Goal: Task Accomplishment & Management: Use online tool/utility

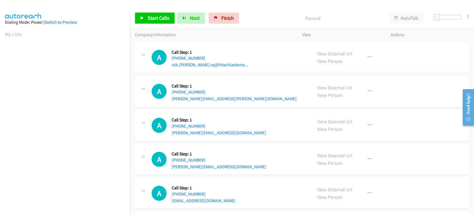
scroll to position [98, 0]
click at [160, 21] on link "Start Calls" at bounding box center [155, 18] width 40 height 11
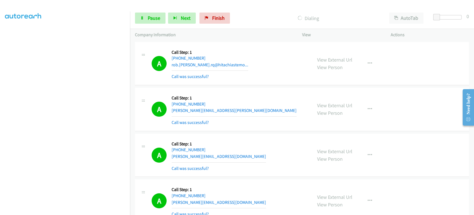
click at [56, 210] on section at bounding box center [65, 83] width 120 height 266
click at [186, 17] on span "Next" at bounding box center [186, 18] width 10 height 6
click at [140, 17] on icon at bounding box center [142, 18] width 4 height 4
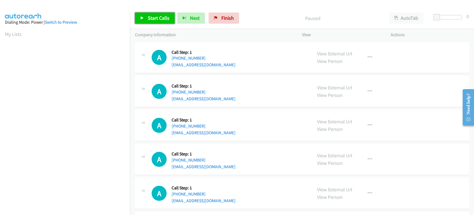
click at [157, 19] on span "Start Calls" at bounding box center [159, 18] width 22 height 6
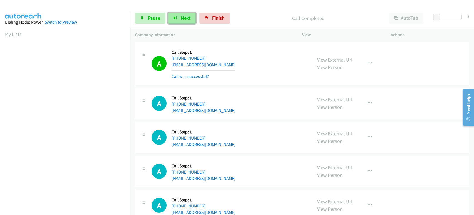
click at [181, 17] on span "Next" at bounding box center [186, 18] width 10 height 6
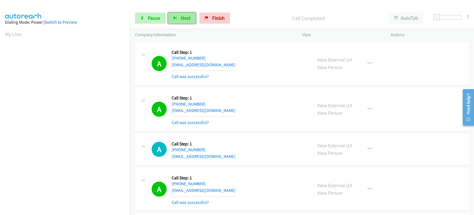
click at [191, 17] on button "Next" at bounding box center [182, 18] width 28 height 11
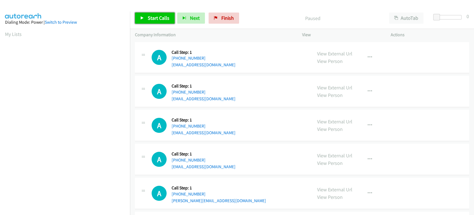
click at [149, 21] on span "Start Calls" at bounding box center [159, 18] width 22 height 6
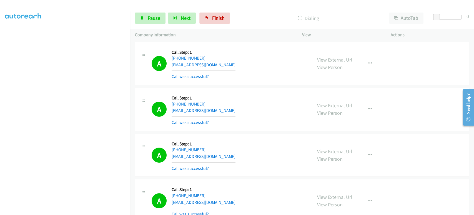
scroll to position [5, 0]
click at [153, 19] on span "Pause" at bounding box center [154, 18] width 13 height 6
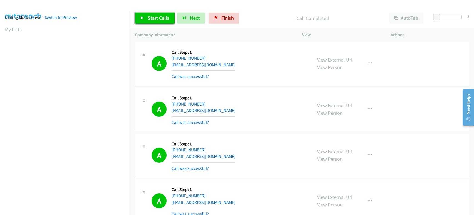
click at [161, 19] on span "Start Calls" at bounding box center [159, 18] width 22 height 6
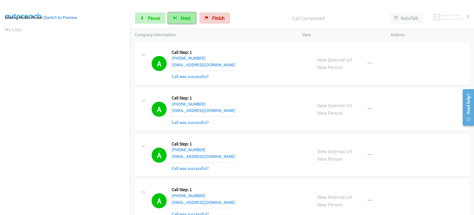
click at [179, 15] on button "Next" at bounding box center [182, 18] width 28 height 11
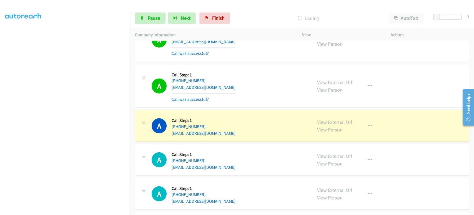
scroll to position [1050, 0]
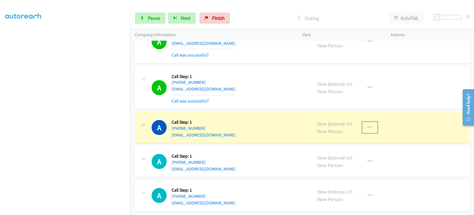
click at [368, 125] on icon "button" at bounding box center [370, 127] width 4 height 4
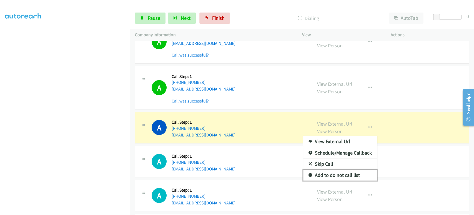
click at [331, 171] on link "Add to do not call list" at bounding box center [340, 174] width 74 height 11
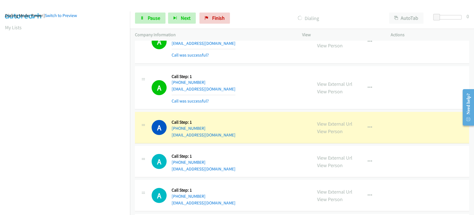
scroll to position [0, 0]
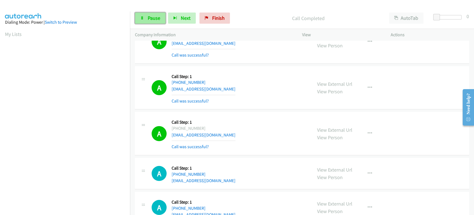
click at [157, 16] on span "Pause" at bounding box center [154, 18] width 13 height 6
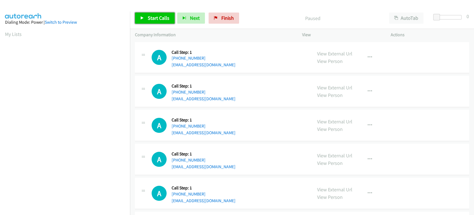
click at [156, 19] on span "Start Calls" at bounding box center [159, 18] width 22 height 6
click at [152, 20] on span "Start Calls" at bounding box center [159, 18] width 22 height 6
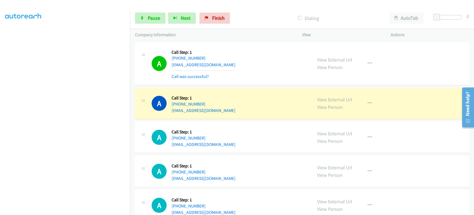
scroll to position [98, 0]
click at [147, 17] on link "Pause" at bounding box center [150, 18] width 31 height 11
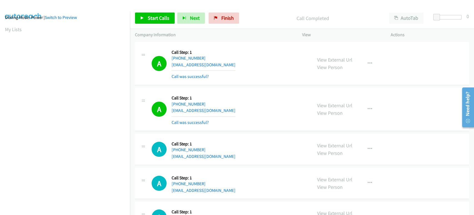
scroll to position [0, 0]
click at [155, 16] on span "Start Calls" at bounding box center [159, 18] width 22 height 6
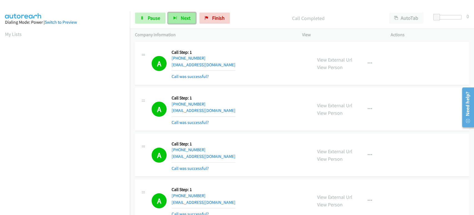
click at [181, 17] on span "Next" at bounding box center [186, 18] width 10 height 6
click at [153, 22] on div "Start Calls Pause Next Finish Call Completed AutoTab AutoTab 0" at bounding box center [302, 18] width 344 height 21
click at [153, 22] on link "Pause" at bounding box center [150, 18] width 31 height 11
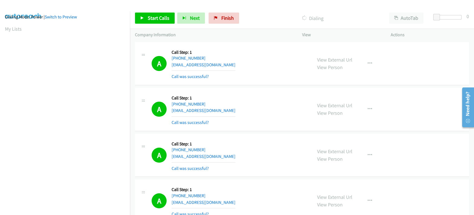
scroll to position [3, 0]
click at [147, 16] on link "Start Calls" at bounding box center [155, 18] width 40 height 11
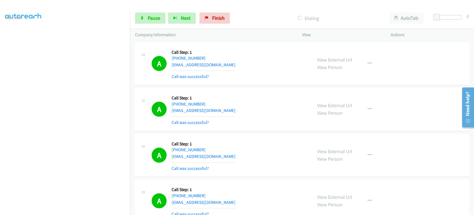
scroll to position [5, 0]
click at [151, 20] on span "Pause" at bounding box center [154, 18] width 13 height 6
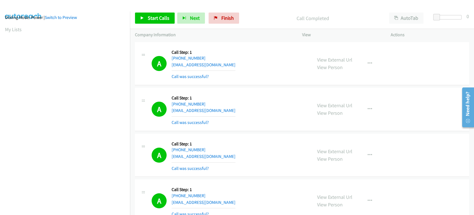
scroll to position [98, 0]
click at [226, 18] on span "Finish" at bounding box center [227, 18] width 13 height 6
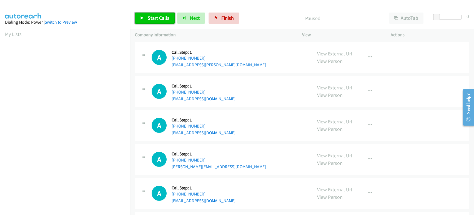
click at [143, 19] on icon at bounding box center [142, 18] width 4 height 4
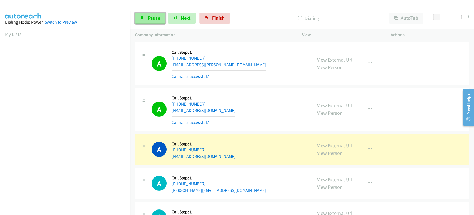
click at [146, 16] on link "Pause" at bounding box center [150, 18] width 31 height 11
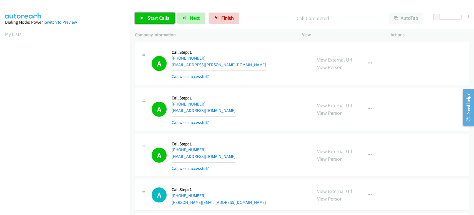
click at [154, 19] on span "Start Calls" at bounding box center [159, 18] width 22 height 6
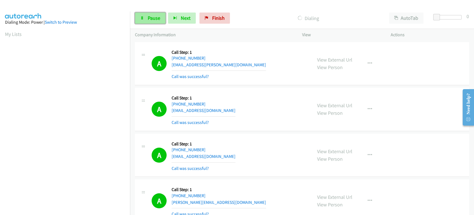
click at [152, 20] on span "Pause" at bounding box center [154, 18] width 13 height 6
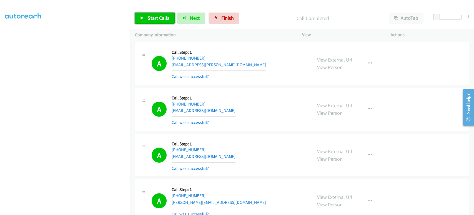
click at [156, 16] on span "Start Calls" at bounding box center [159, 18] width 22 height 6
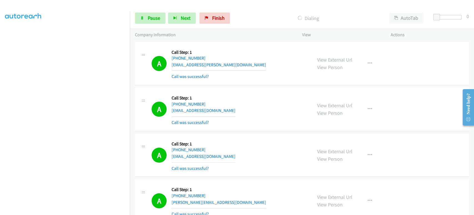
scroll to position [36, 0]
click at [151, 17] on span "Pause" at bounding box center [154, 18] width 13 height 6
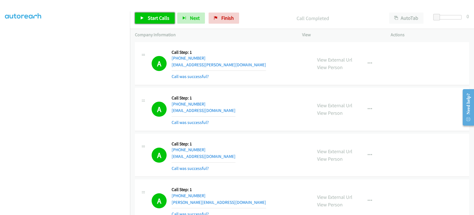
click at [155, 18] on span "Start Calls" at bounding box center [159, 18] width 22 height 6
click at [152, 17] on span "Pause" at bounding box center [154, 18] width 13 height 6
click at [156, 19] on span "Start Calls" at bounding box center [159, 18] width 22 height 6
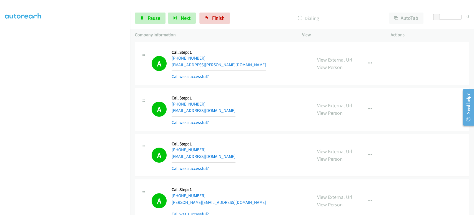
click at [96, 209] on section at bounding box center [65, 83] width 120 height 266
drag, startPoint x: 158, startPoint y: 11, endPoint x: 156, endPoint y: 14, distance: 3.4
click at [158, 11] on div "Start Calls Pause Next Finish Dialing AutoTab AutoTab 0" at bounding box center [302, 18] width 344 height 21
click at [155, 16] on span "Pause" at bounding box center [154, 18] width 13 height 6
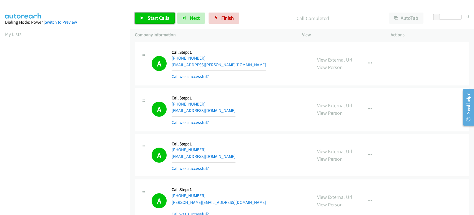
click at [148, 17] on span "Start Calls" at bounding box center [159, 18] width 22 height 6
click at [148, 19] on span "Pause" at bounding box center [154, 18] width 13 height 6
click at [151, 18] on span "Start Calls" at bounding box center [159, 18] width 22 height 6
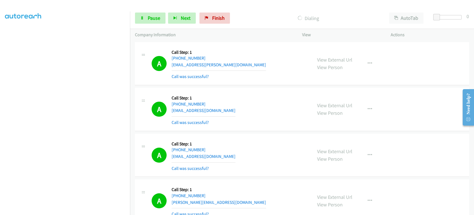
scroll to position [67, 0]
click at [107, 10] on div at bounding box center [234, 10] width 469 height 21
click at [157, 17] on span "Pause" at bounding box center [154, 18] width 13 height 6
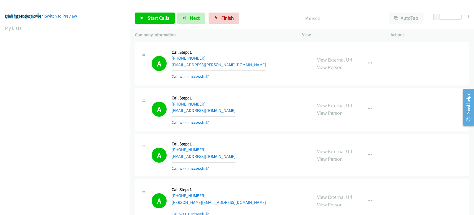
scroll to position [0, 0]
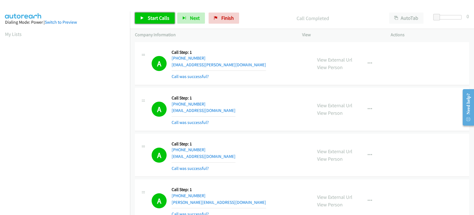
click at [144, 21] on link "Start Calls" at bounding box center [155, 18] width 40 height 11
click at [152, 18] on span "Pause" at bounding box center [154, 18] width 13 height 6
click at [152, 18] on span "Start Calls" at bounding box center [159, 18] width 22 height 6
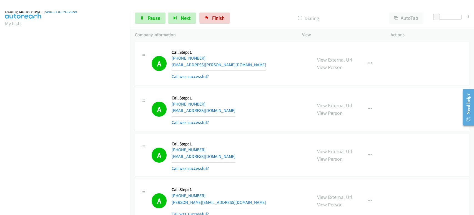
scroll to position [5, 0]
click at [153, 19] on span "Pause" at bounding box center [154, 18] width 13 height 6
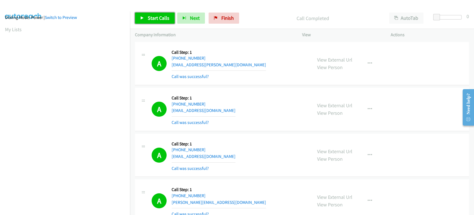
click at [144, 14] on link "Start Calls" at bounding box center [155, 18] width 40 height 11
click at [147, 18] on link "Pause" at bounding box center [150, 18] width 31 height 11
click at [163, 15] on span "Start Calls" at bounding box center [159, 18] width 22 height 6
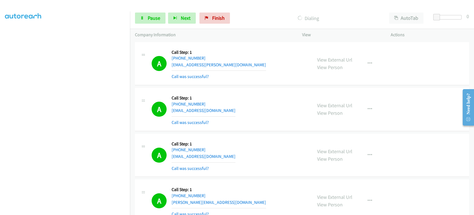
scroll to position [36, 0]
click at [151, 15] on span "Pause" at bounding box center [154, 18] width 13 height 6
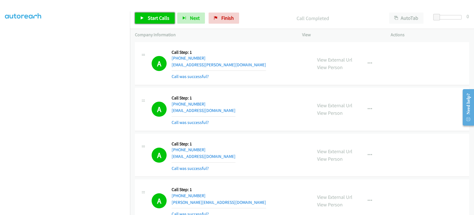
click at [155, 17] on span "Start Calls" at bounding box center [159, 18] width 22 height 6
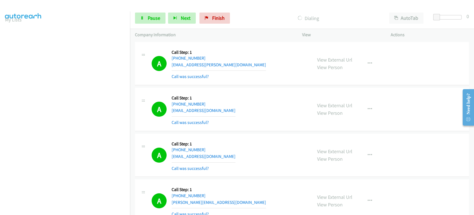
scroll to position [5, 0]
click at [181, 19] on span "Next" at bounding box center [186, 18] width 10 height 6
click at [150, 23] on link "Pause" at bounding box center [150, 18] width 31 height 11
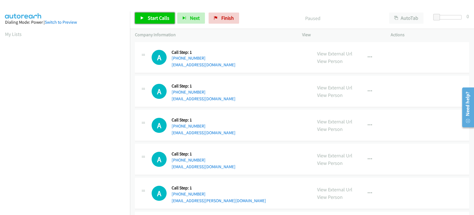
click at [155, 18] on span "Start Calls" at bounding box center [159, 18] width 22 height 6
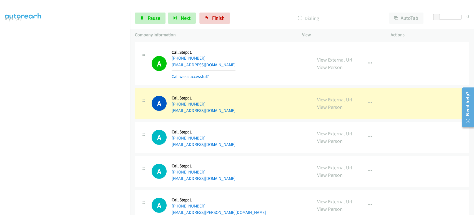
scroll to position [5, 0]
click at [368, 104] on icon "button" at bounding box center [370, 103] width 4 height 4
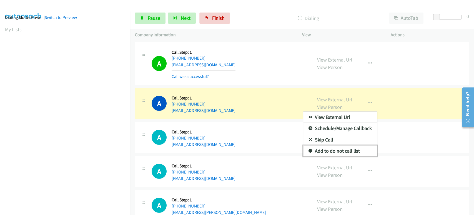
click at [328, 148] on link "Add to do not call list" at bounding box center [340, 150] width 74 height 11
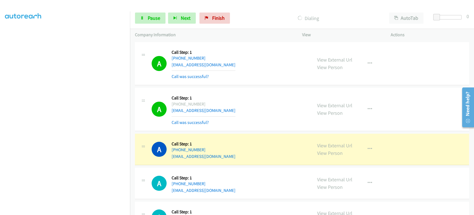
scroll to position [96, 0]
click at [368, 107] on icon "button" at bounding box center [370, 109] width 4 height 4
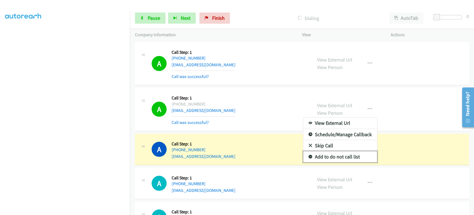
click at [339, 155] on link "Add to do not call list" at bounding box center [340, 156] width 74 height 11
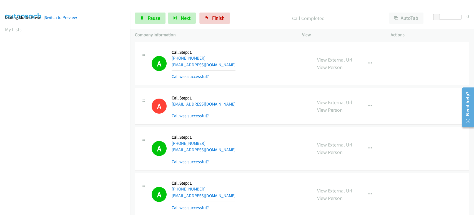
scroll to position [0, 0]
click at [156, 21] on link "Pause" at bounding box center [150, 18] width 31 height 11
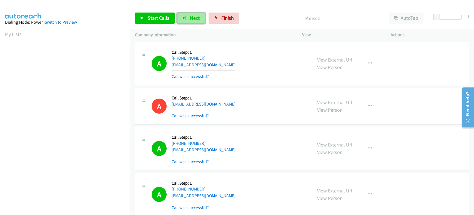
click at [196, 16] on span "Next" at bounding box center [195, 18] width 10 height 6
click at [162, 18] on span "Start Calls" at bounding box center [159, 18] width 22 height 6
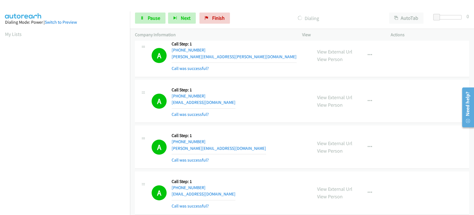
scroll to position [98, 0]
click at [159, 19] on span "Pause" at bounding box center [154, 18] width 13 height 6
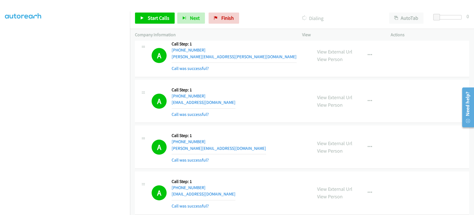
scroll to position [0, 0]
drag, startPoint x: 102, startPoint y: 25, endPoint x: 99, endPoint y: 29, distance: 5.4
click at [103, 25] on aside "Dialing Mode: Power | Switch to Preview My Lists" at bounding box center [65, 165] width 130 height 308
